Goal: Transaction & Acquisition: Purchase product/service

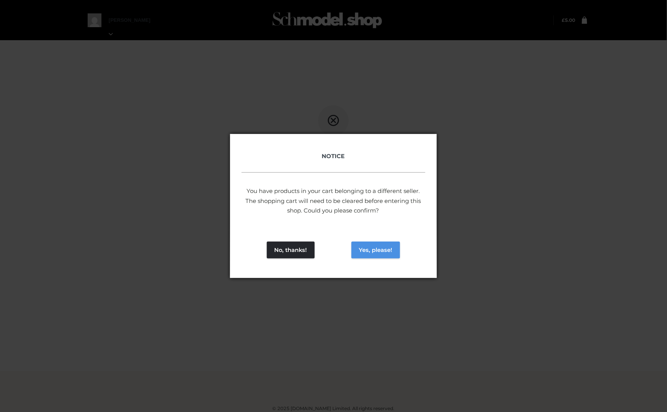
click at [385, 253] on button "Yes, please!" at bounding box center [375, 250] width 49 height 17
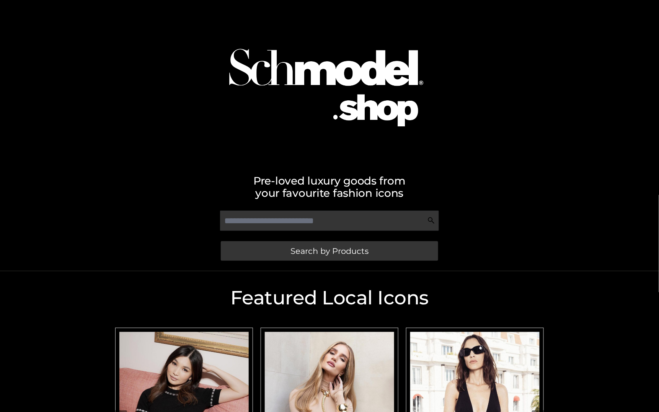
click at [292, 204] on div "Pre-loved luxury goods from your favourite fashion icons Search by Products" at bounding box center [329, 135] width 659 height 271
click at [275, 227] on input "text" at bounding box center [329, 221] width 219 height 20
type input "*"
type input "****"
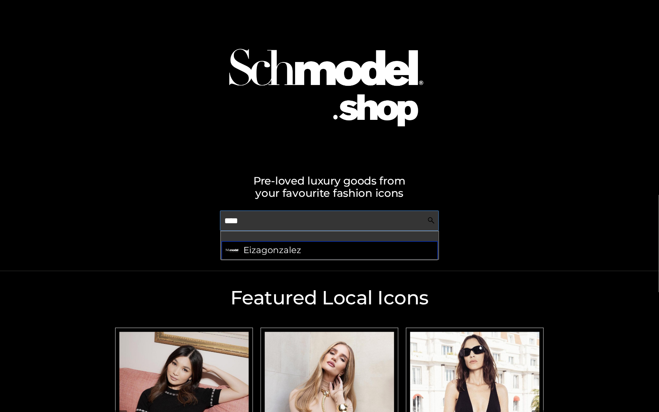
click at [273, 246] on span "Eizagonzalez" at bounding box center [272, 250] width 58 height 15
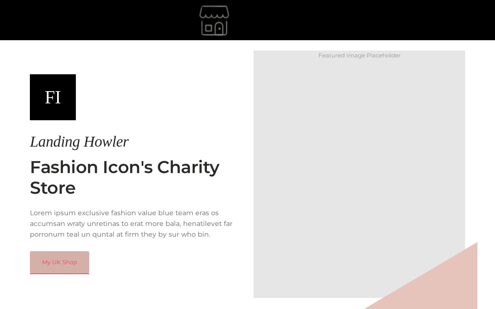
click at [55, 258] on link "My UK Shop" at bounding box center [59, 262] width 59 height 22
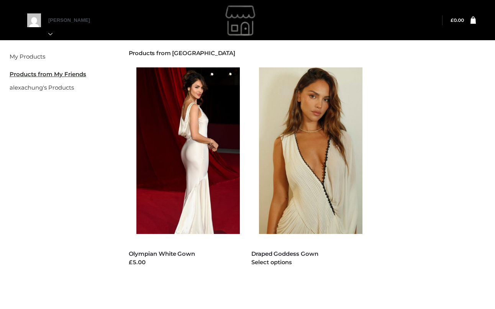
click at [317, 103] on img at bounding box center [314, 150] width 111 height 167
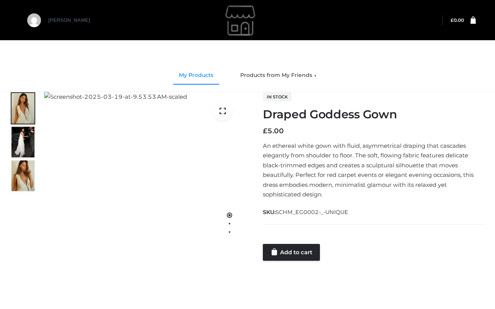
click at [194, 75] on link "My Products" at bounding box center [196, 75] width 46 height 17
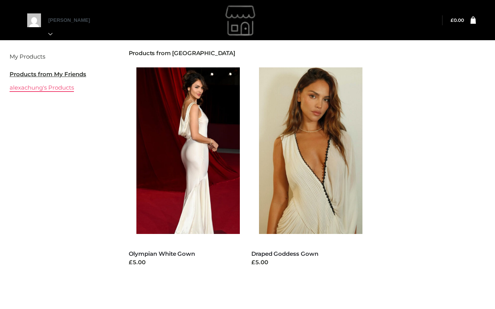
click at [46, 87] on link "alexachung's Products" at bounding box center [42, 87] width 64 height 7
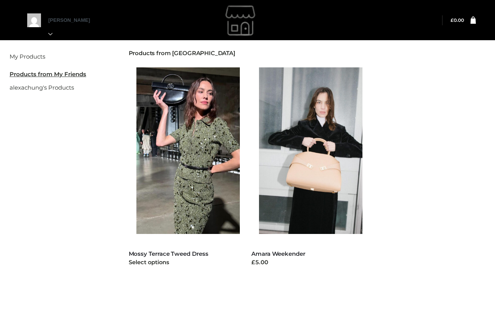
click at [173, 147] on img at bounding box center [191, 150] width 111 height 167
click at [174, 136] on img at bounding box center [191, 150] width 111 height 167
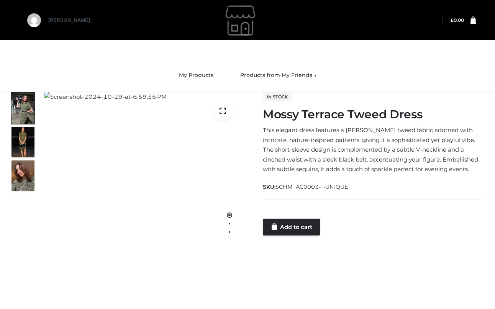
click at [362, 101] on div "In stock Mossy Terrace Tweed Dress This elegant dress features a [PERSON_NAME] …" at bounding box center [374, 164] width 222 height 144
